Goal: Transaction & Acquisition: Download file/media

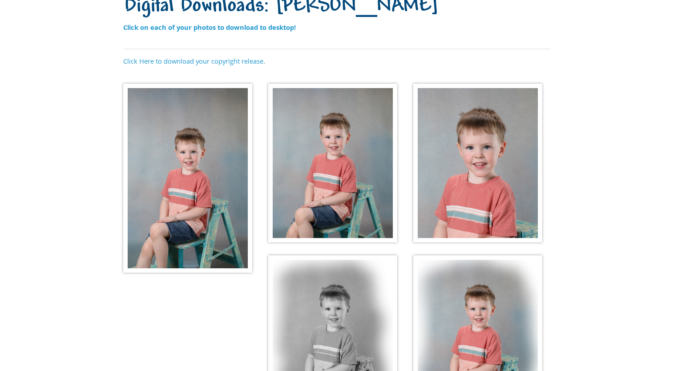
scroll to position [89, 0]
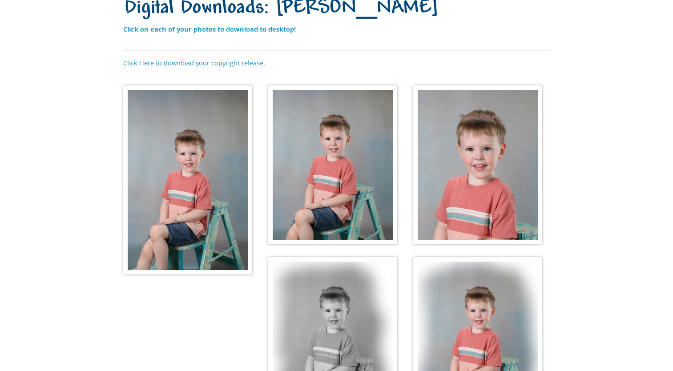
click at [191, 160] on img at bounding box center [187, 179] width 129 height 189
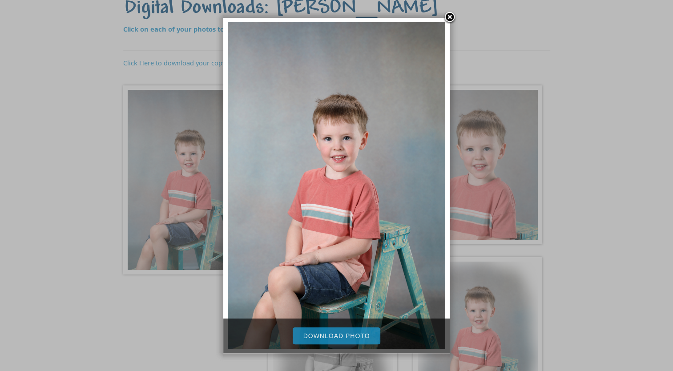
click at [341, 333] on link "Download Photo" at bounding box center [337, 335] width 88 height 17
click at [340, 332] on link "Download Photo" at bounding box center [337, 335] width 88 height 17
drag, startPoint x: 388, startPoint y: 173, endPoint x: 580, endPoint y: 139, distance: 195.5
click at [580, 139] on div at bounding box center [336, 221] width 673 height 620
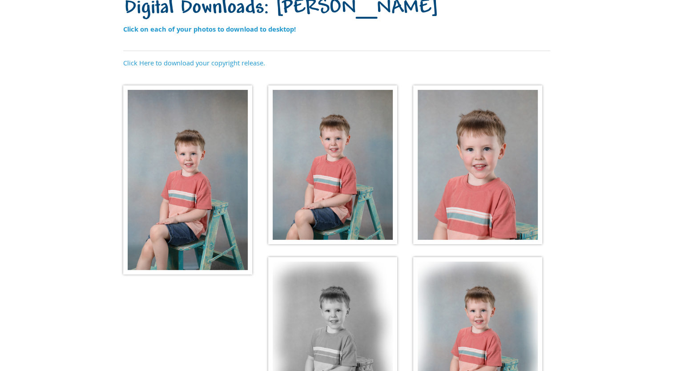
click at [465, 157] on img at bounding box center [477, 164] width 129 height 159
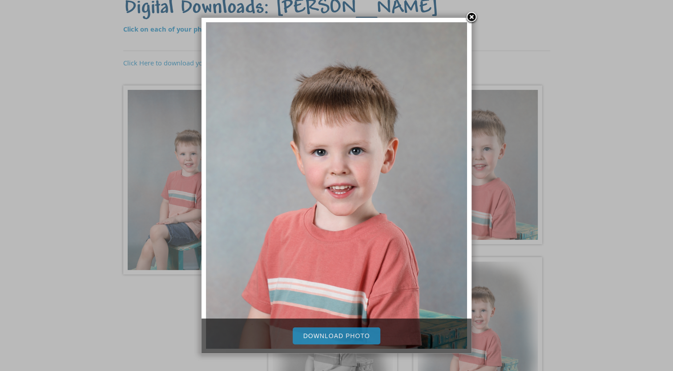
click at [329, 335] on link "Download Photo" at bounding box center [337, 335] width 88 height 17
click at [598, 137] on div at bounding box center [336, 221] width 673 height 620
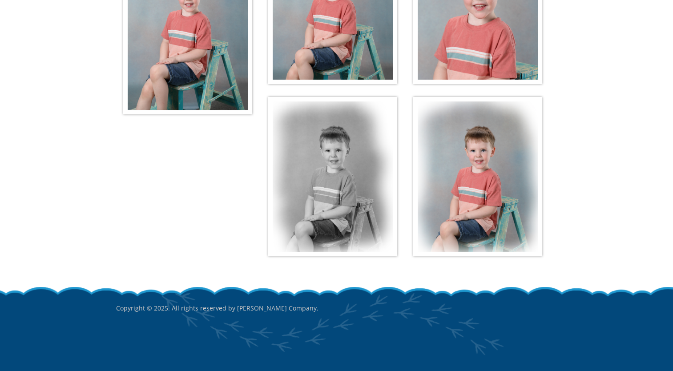
scroll to position [96, 0]
